Goal: Task Accomplishment & Management: Use online tool/utility

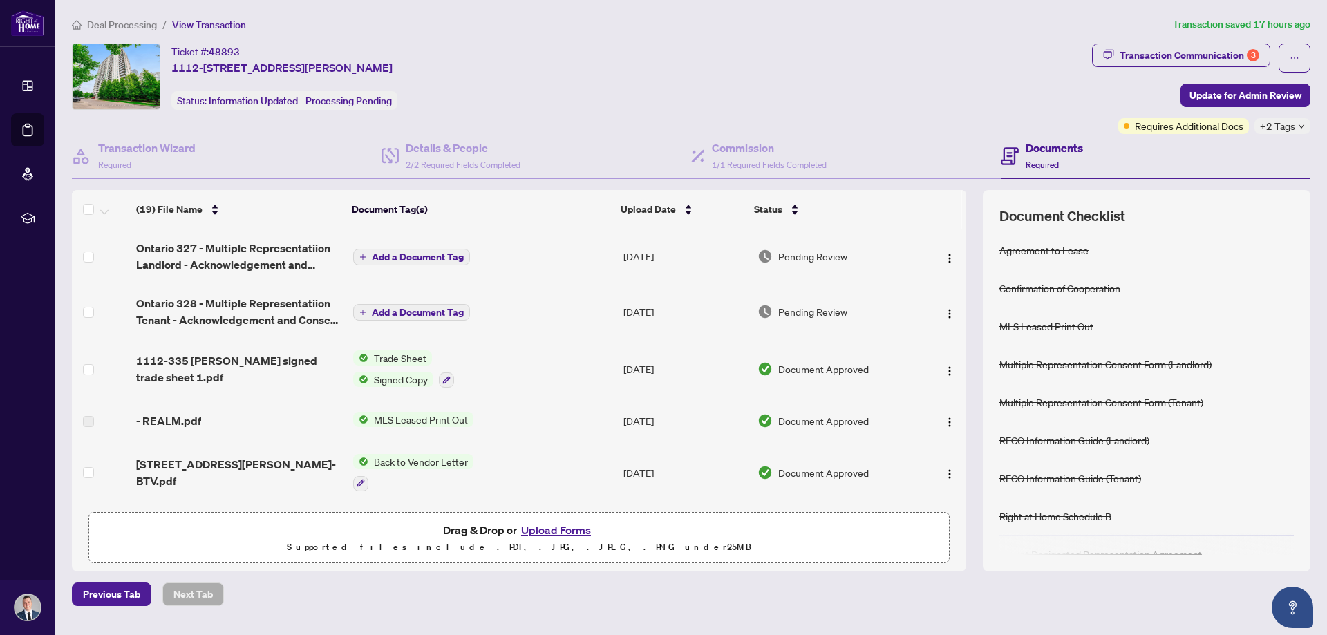
scroll to position [415, 0]
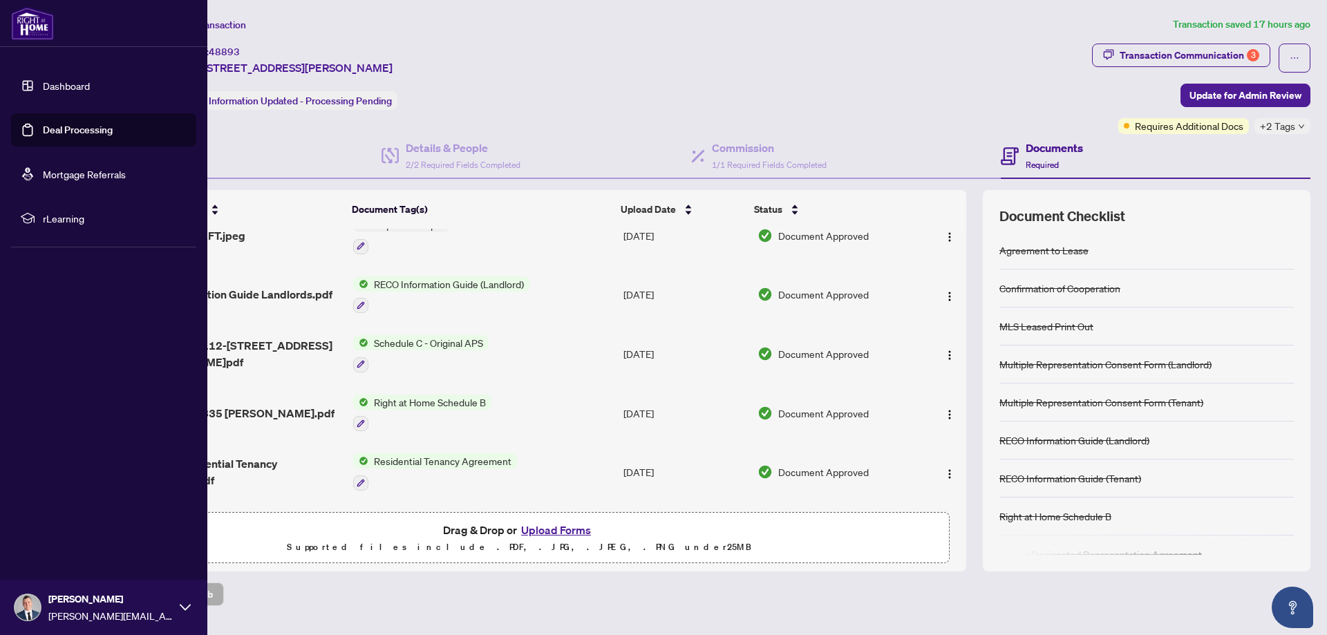
click at [65, 124] on link "Deal Processing" at bounding box center [78, 130] width 70 height 12
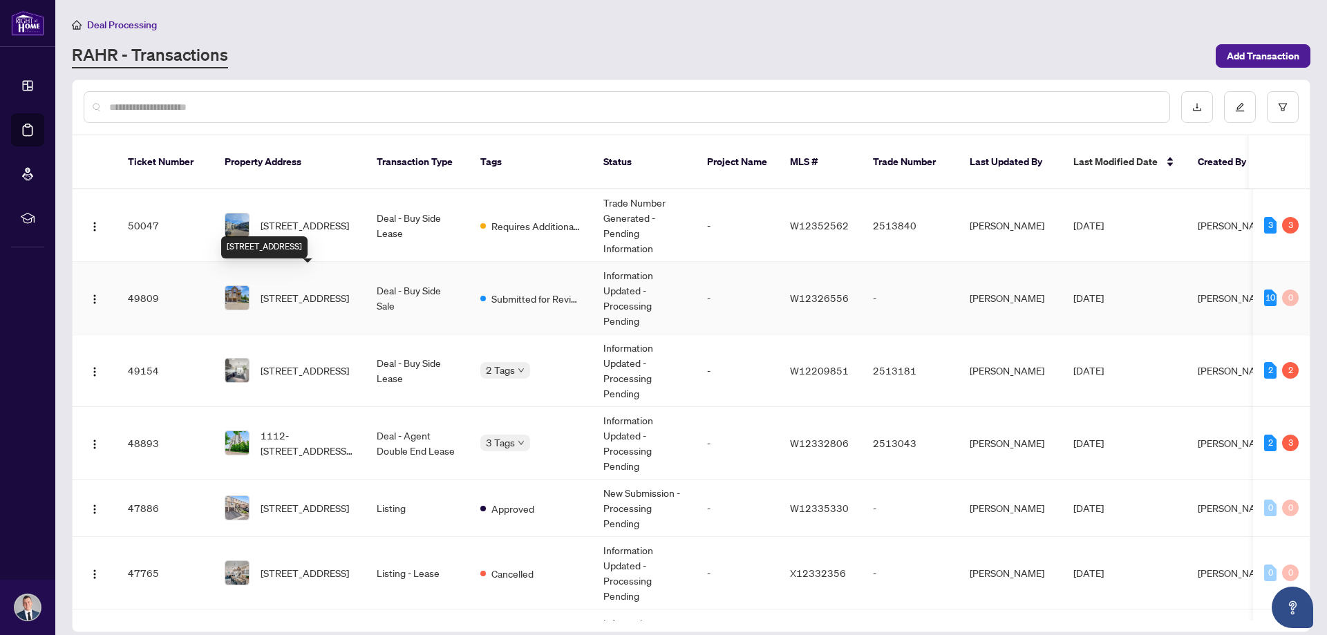
click at [321, 290] on span "[STREET_ADDRESS]" at bounding box center [305, 297] width 88 height 15
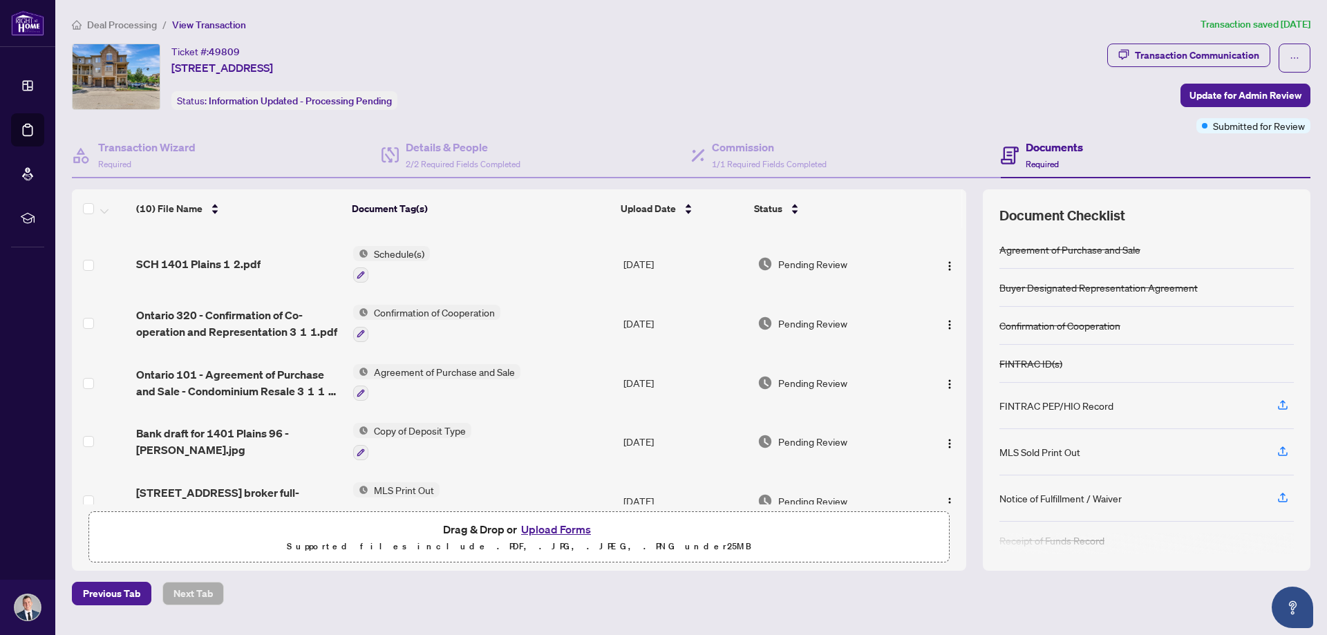
scroll to position [318, 0]
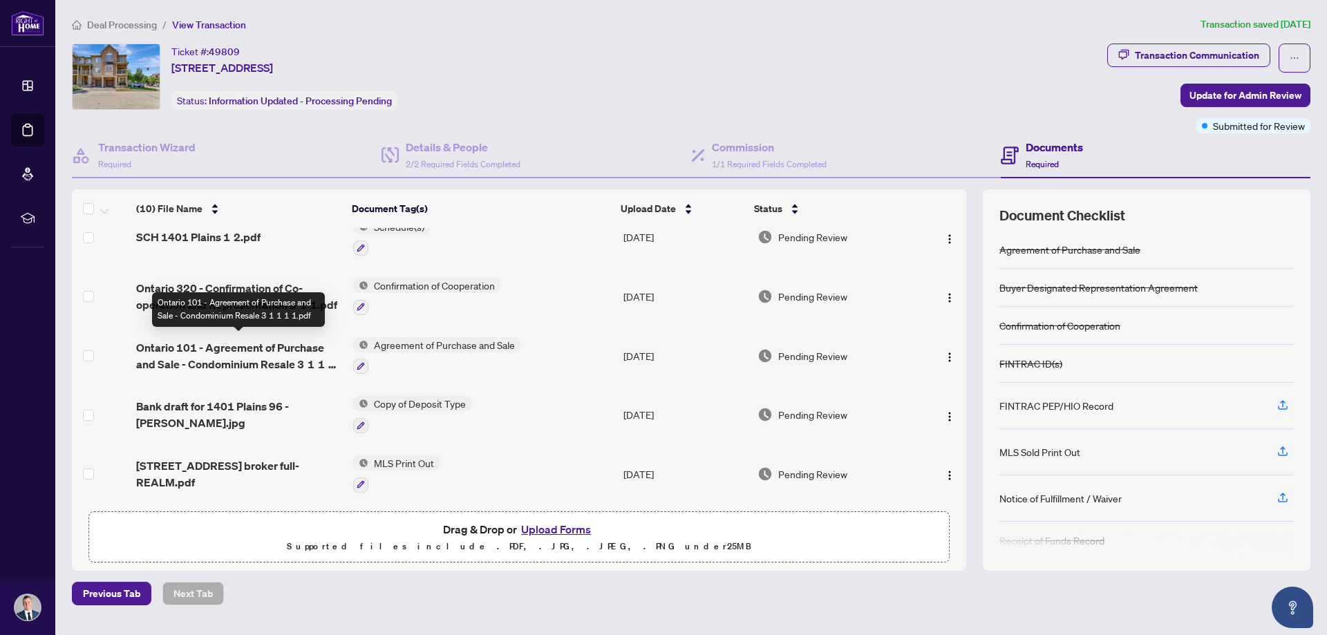
click at [234, 345] on span "Ontario 101 - Agreement of Purchase and Sale - Condominium Resale 3 1 1 1 1.pdf" at bounding box center [238, 355] width 205 height 33
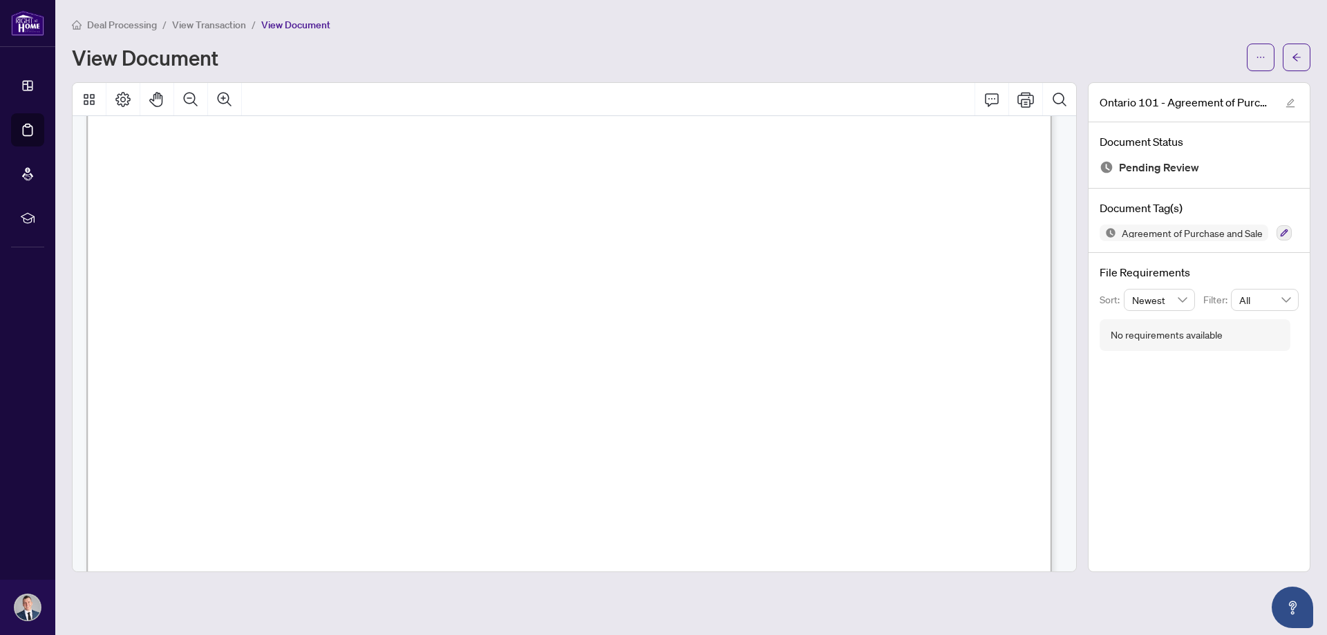
scroll to position [6775, 0]
drag, startPoint x: 154, startPoint y: 267, endPoint x: 337, endPoint y: 381, distance: 215.2
drag, startPoint x: 156, startPoint y: 232, endPoint x: 694, endPoint y: 370, distance: 555.9
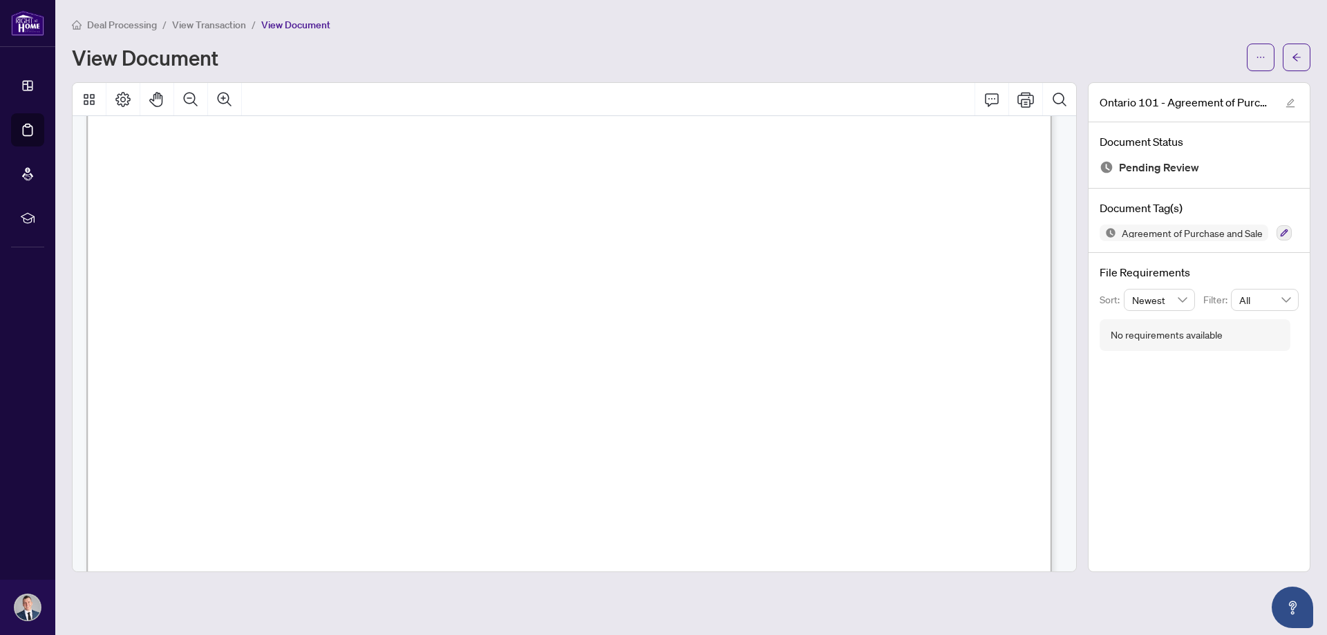
drag, startPoint x: 153, startPoint y: 231, endPoint x: 574, endPoint y: 364, distance: 441.0
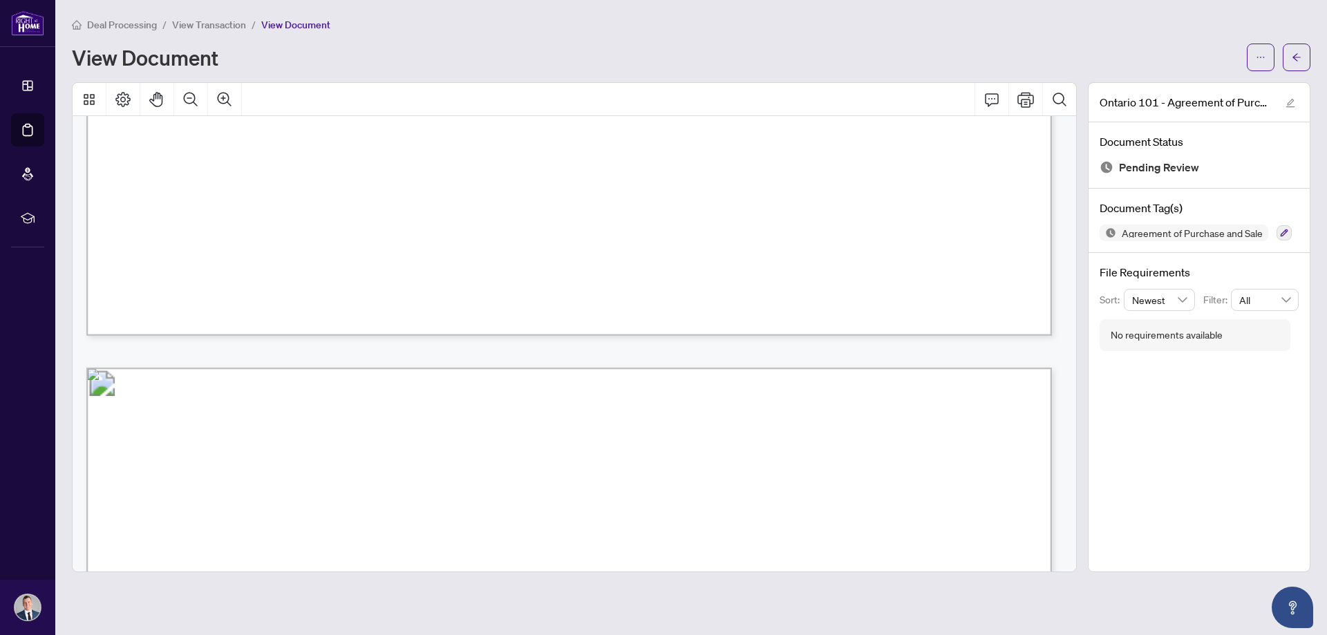
scroll to position [1459, 0]
